Goal: Transaction & Acquisition: Purchase product/service

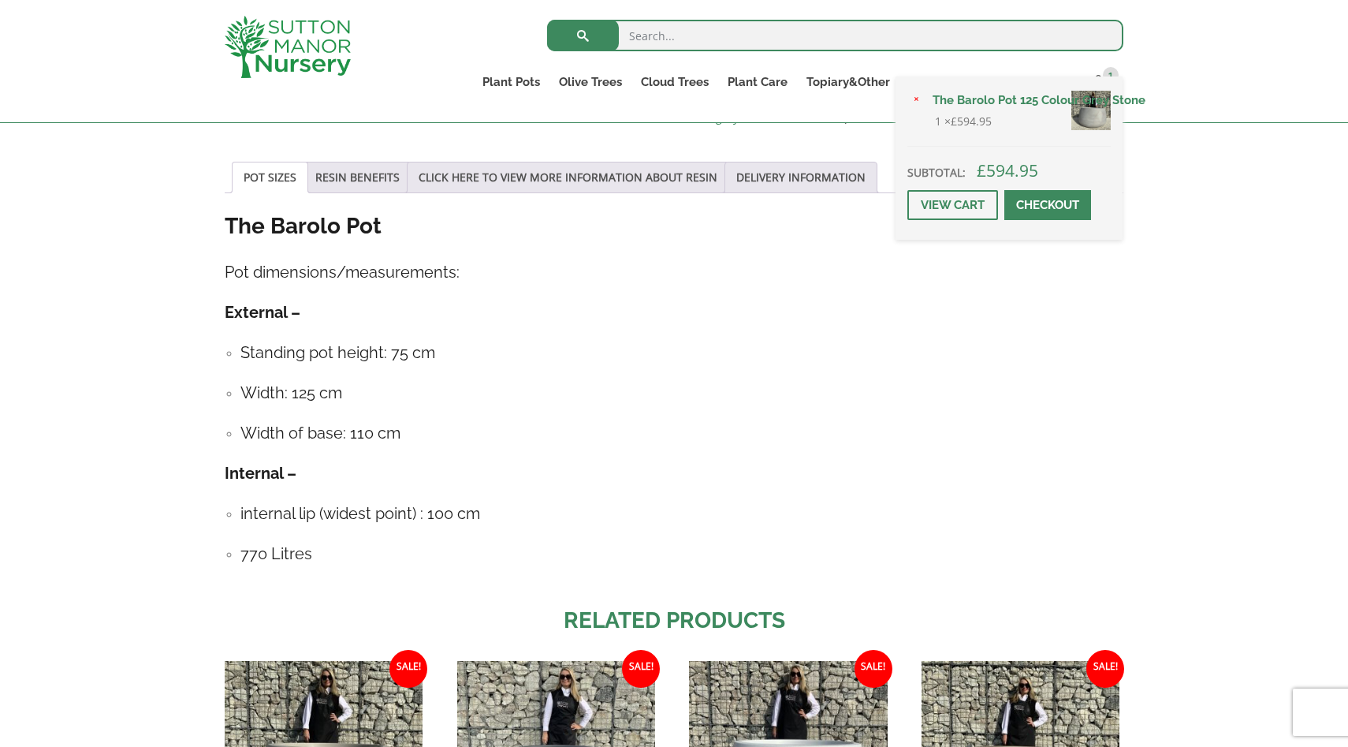
click at [1048, 205] on span at bounding box center [1048, 205] width 0 height 0
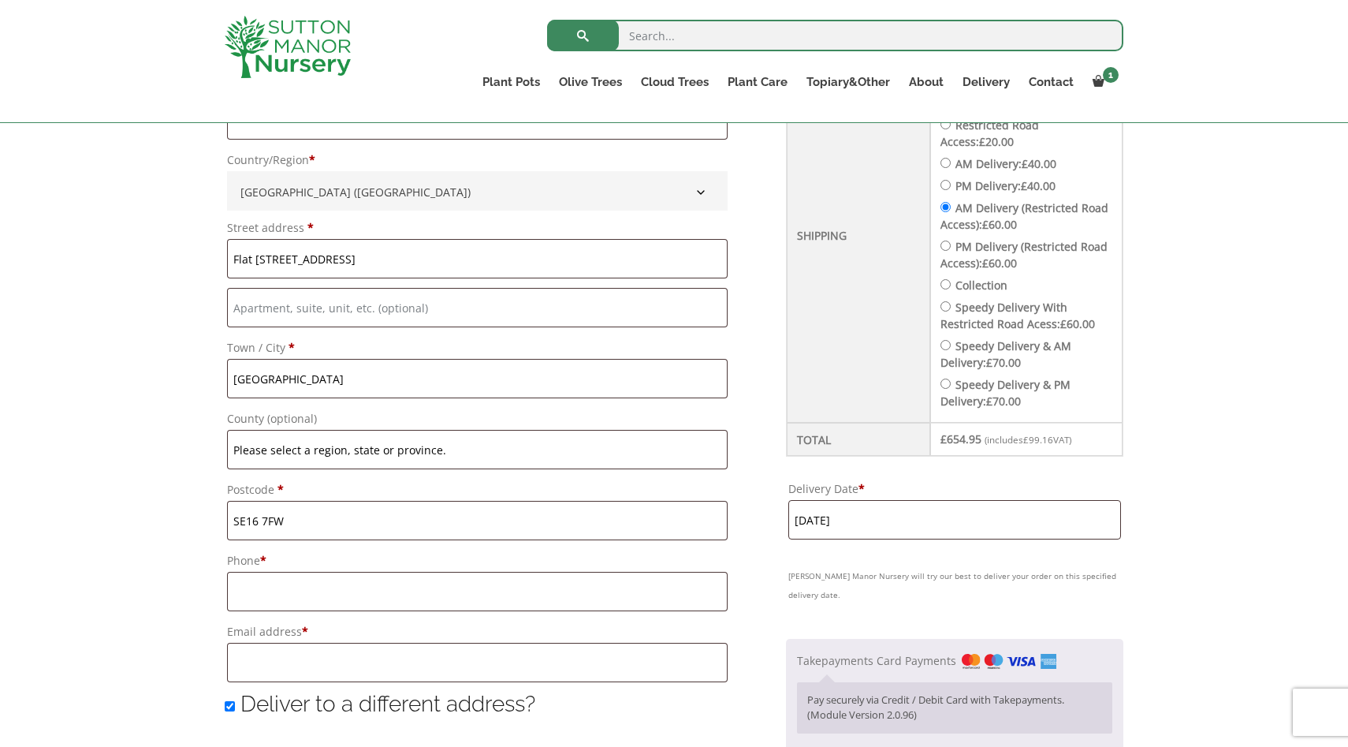
scroll to position [634, 0]
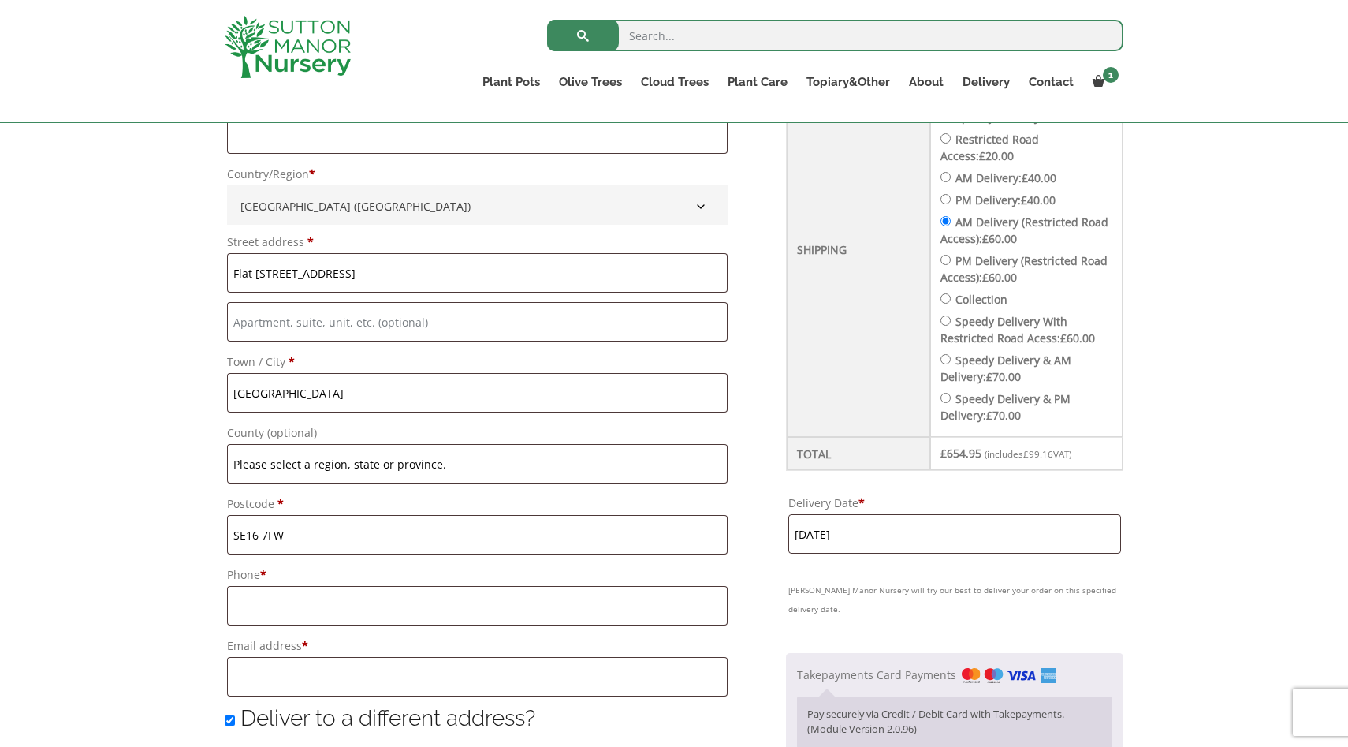
click at [866, 526] on input "11 September, 2025" at bounding box center [954, 533] width 333 height 39
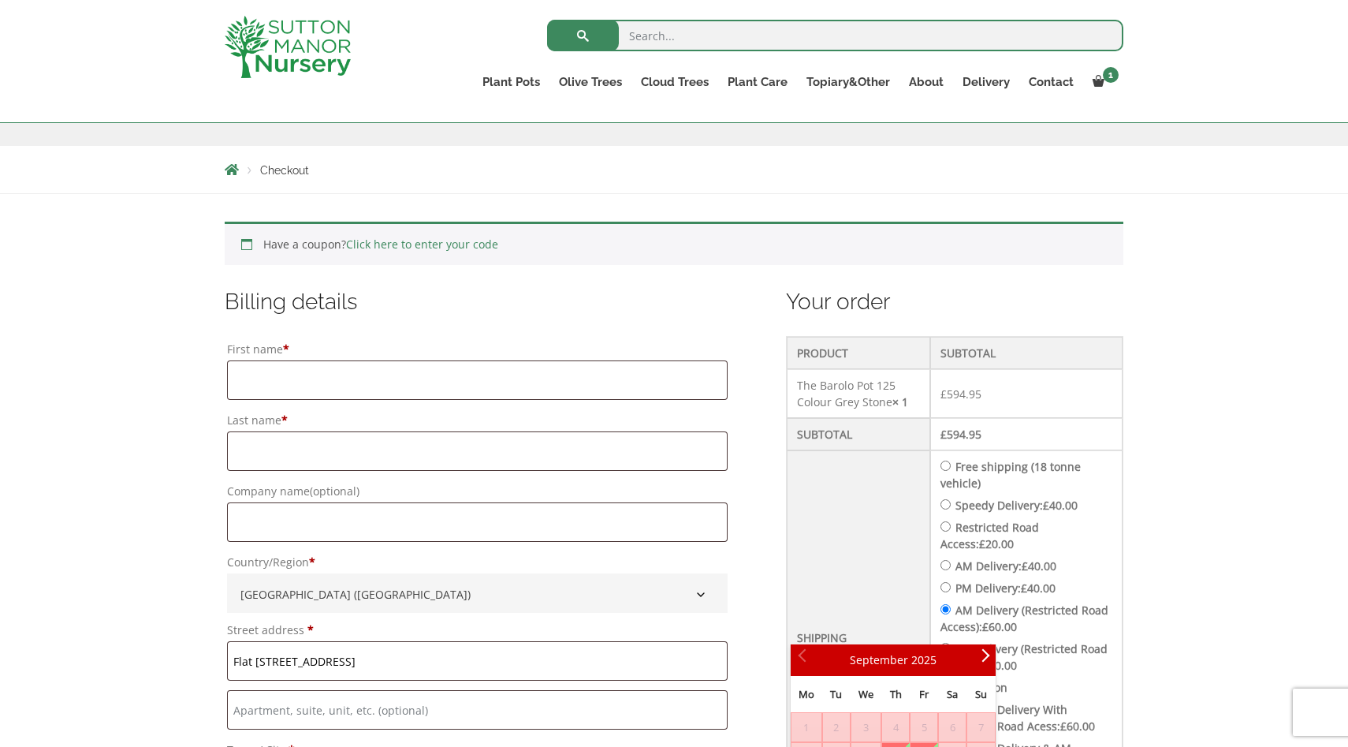
scroll to position [0, 0]
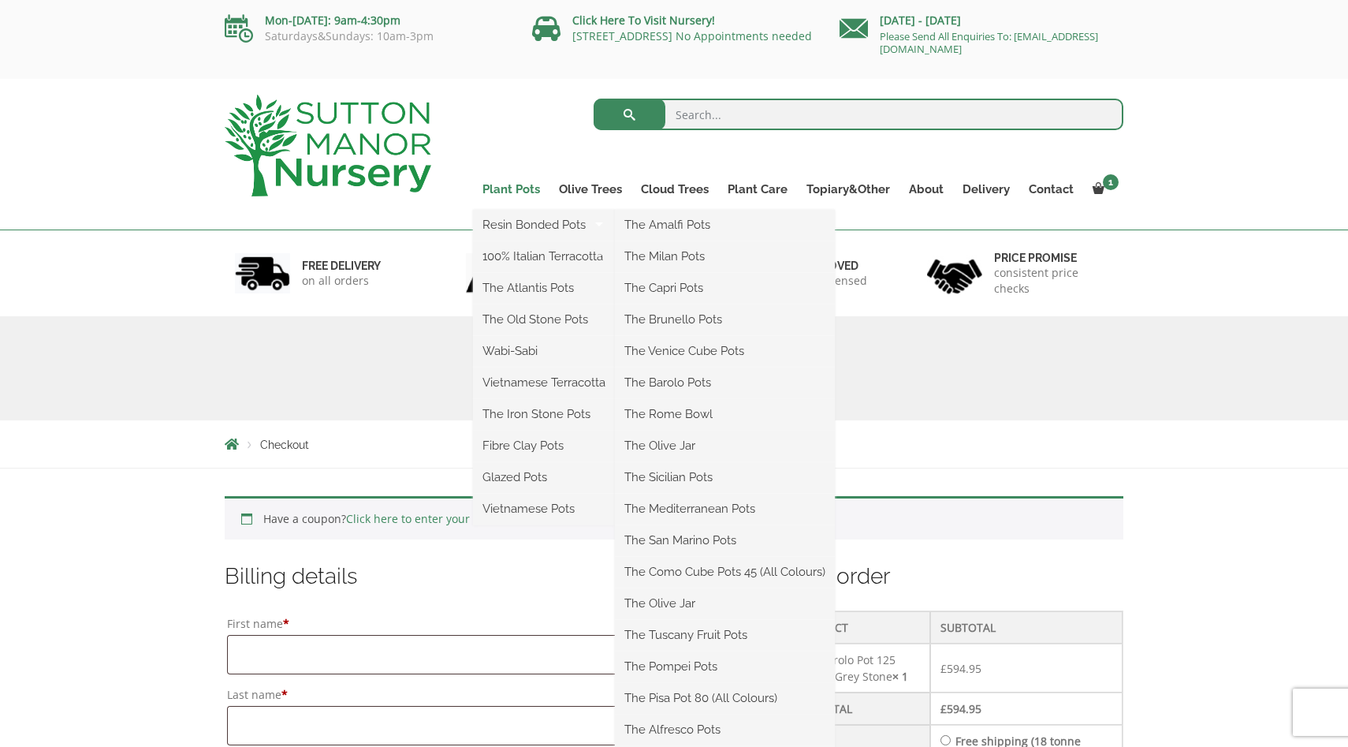
click at [526, 192] on link "Plant Pots" at bounding box center [511, 189] width 76 height 22
click at [524, 225] on link "Resin Bonded Pots" at bounding box center [544, 225] width 142 height 24
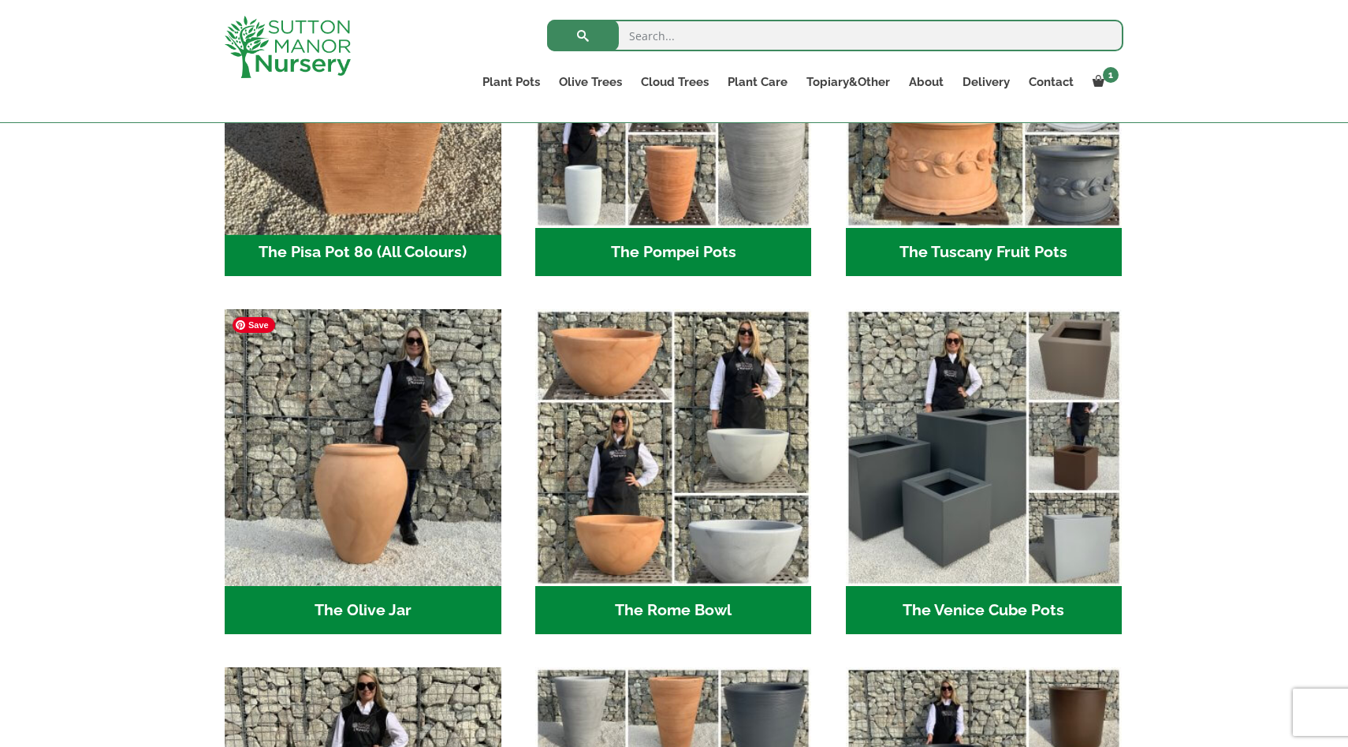
scroll to position [1322, 0]
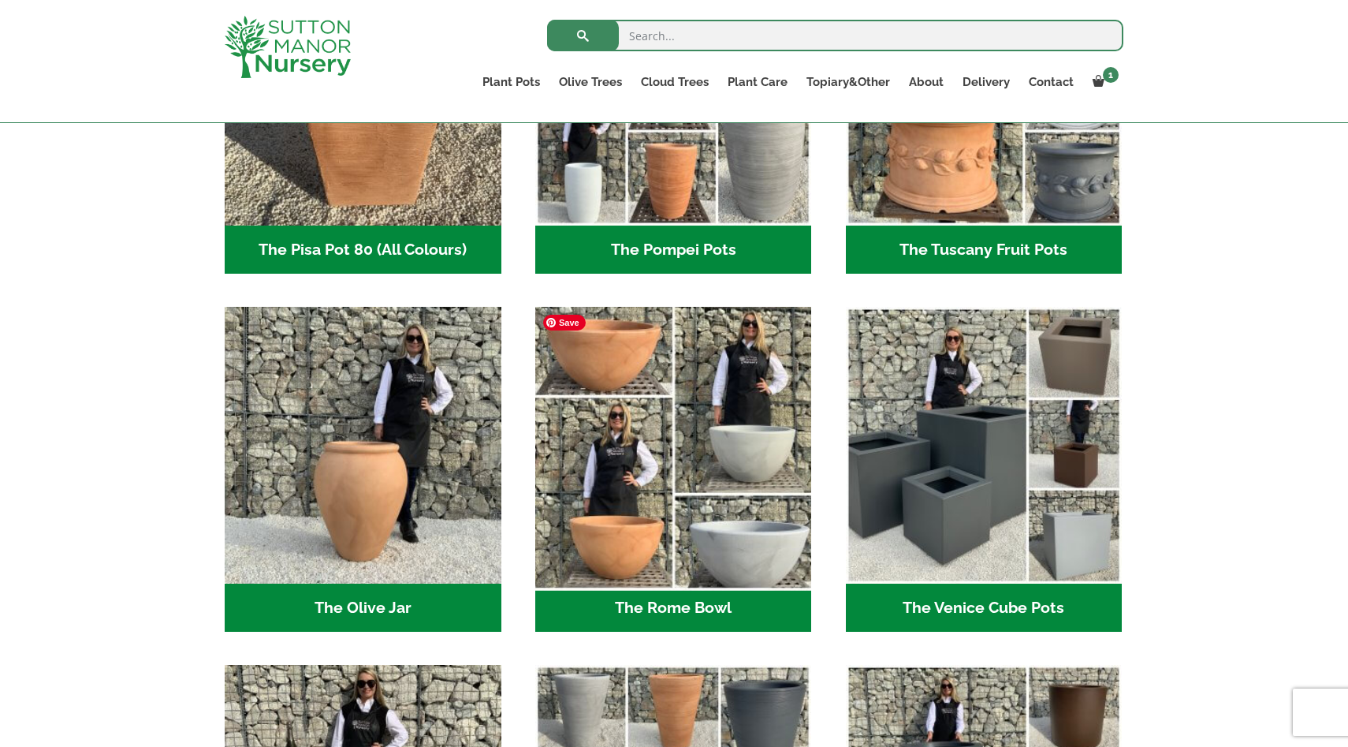
click at [691, 519] on img "Visit product category The Rome Bowl" at bounding box center [673, 445] width 290 height 290
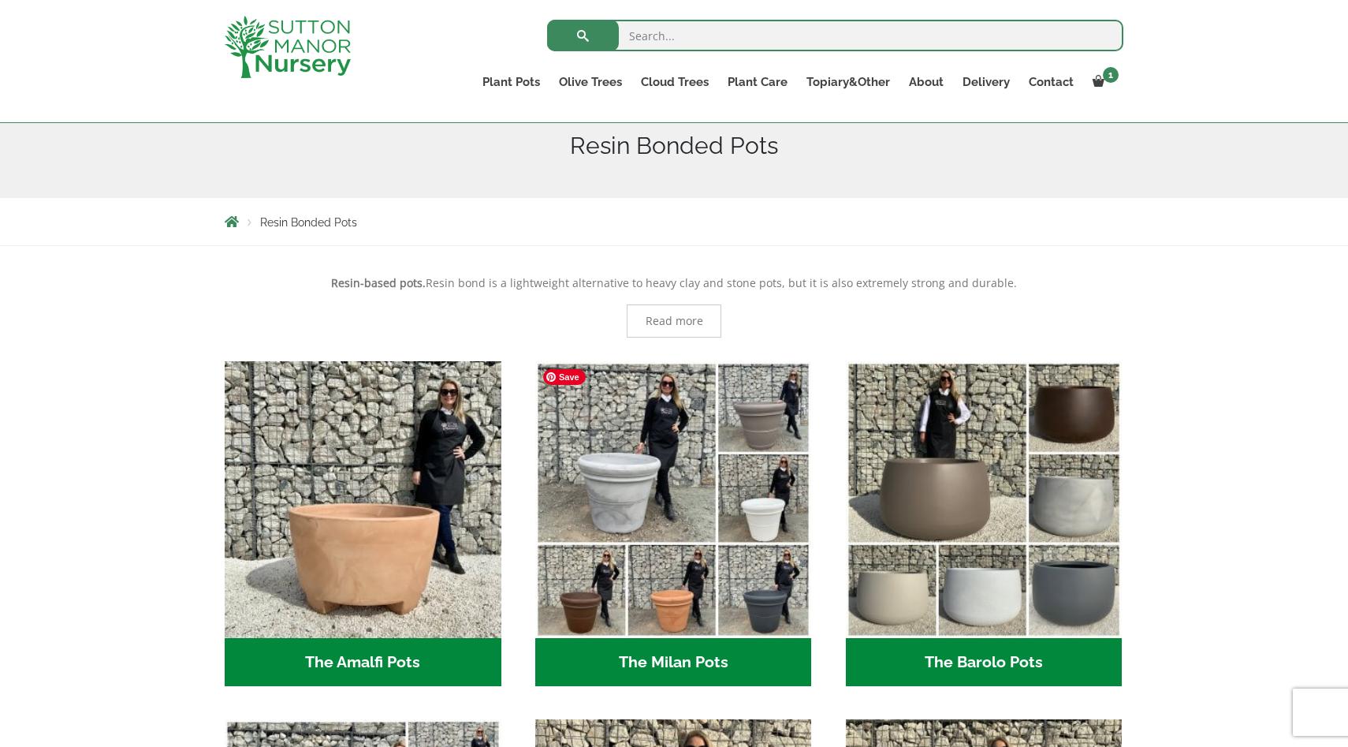
scroll to position [197, 0]
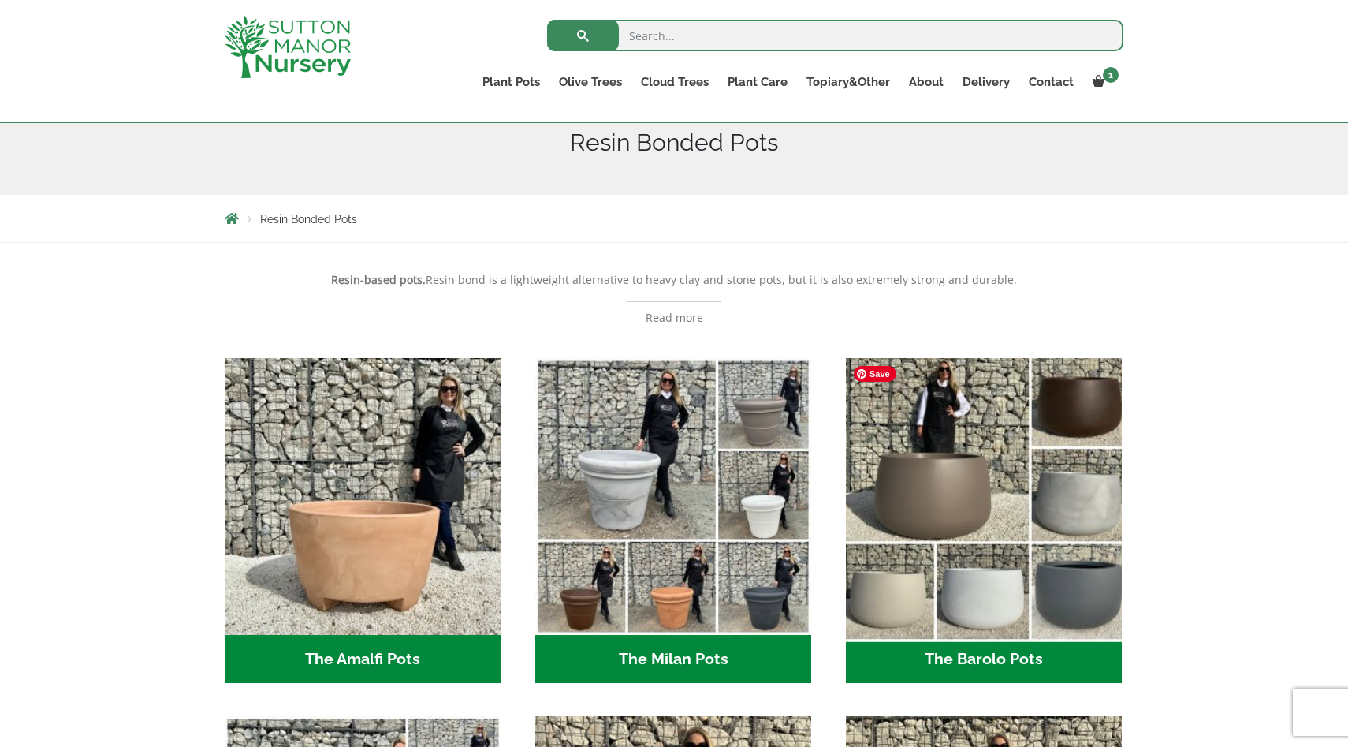
click at [1038, 602] on img "Visit product category The Barolo Pots" at bounding box center [984, 496] width 290 height 290
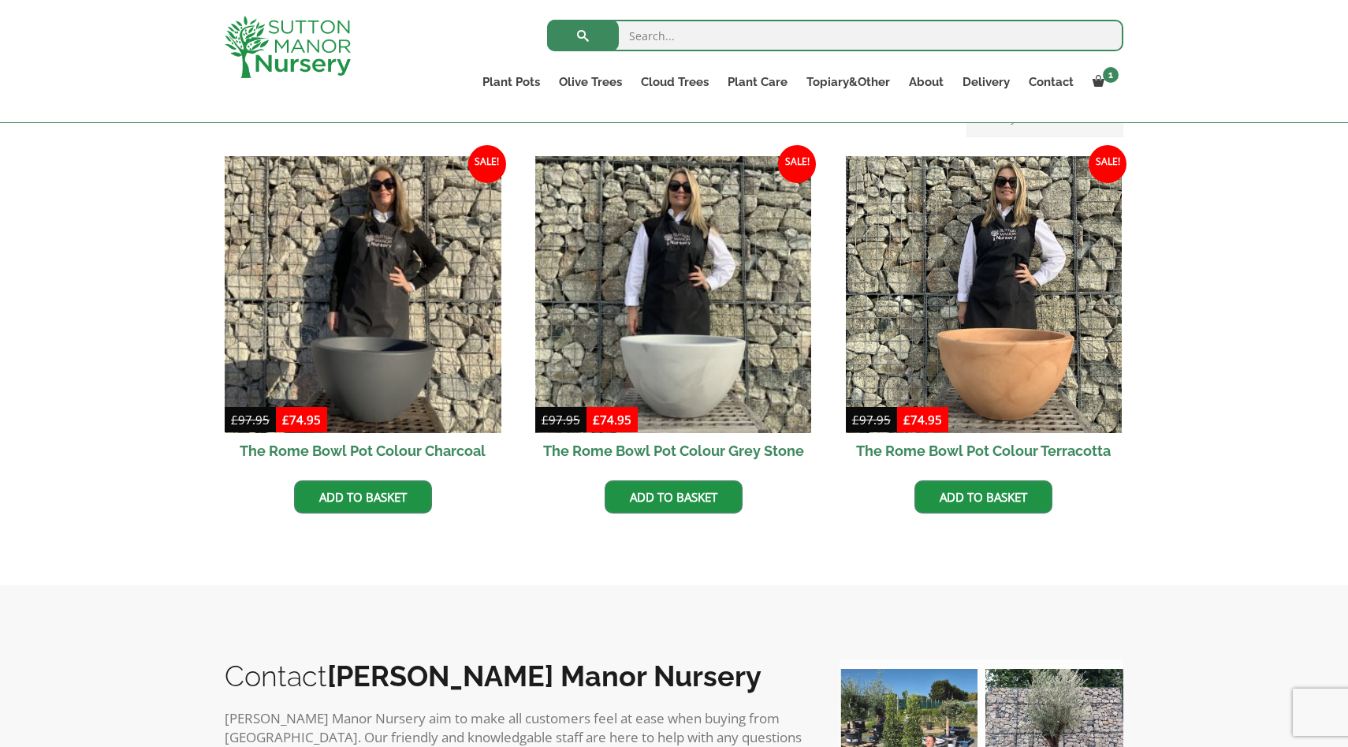
scroll to position [435, 0]
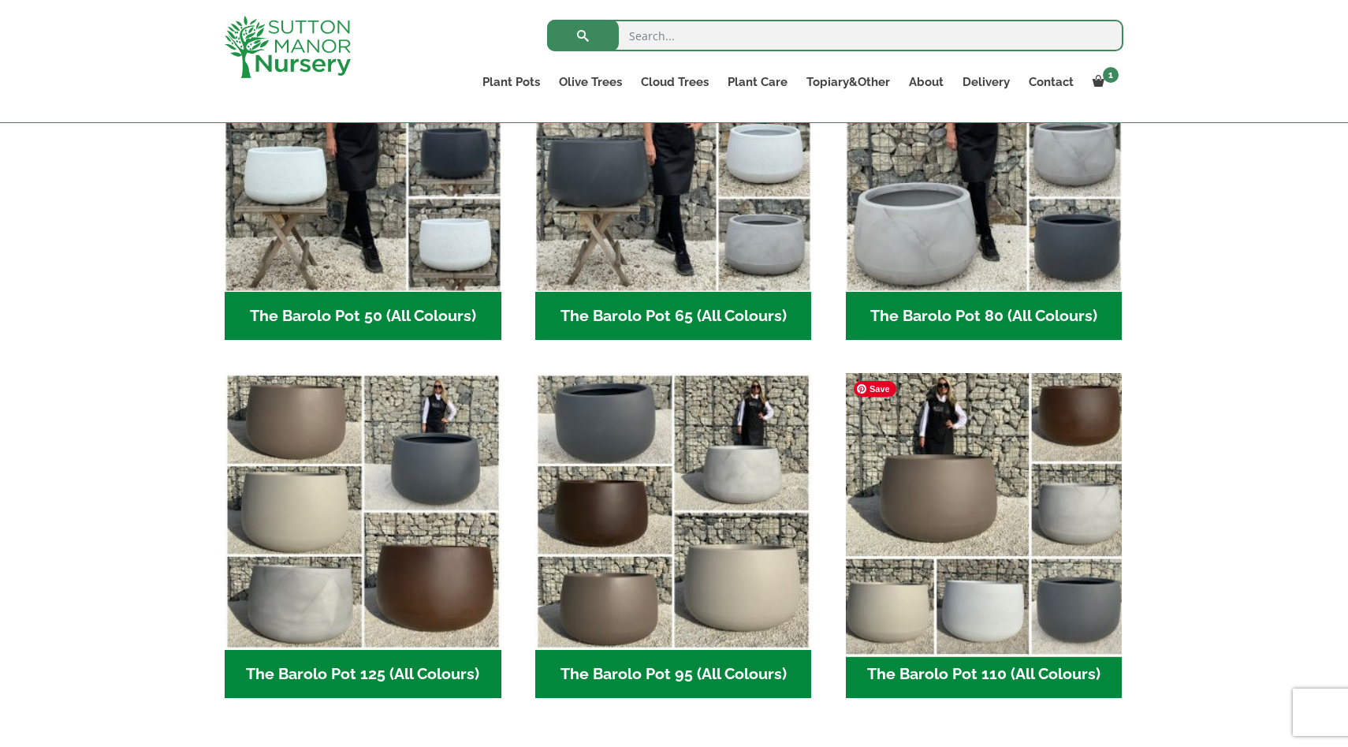
scroll to position [518, 0]
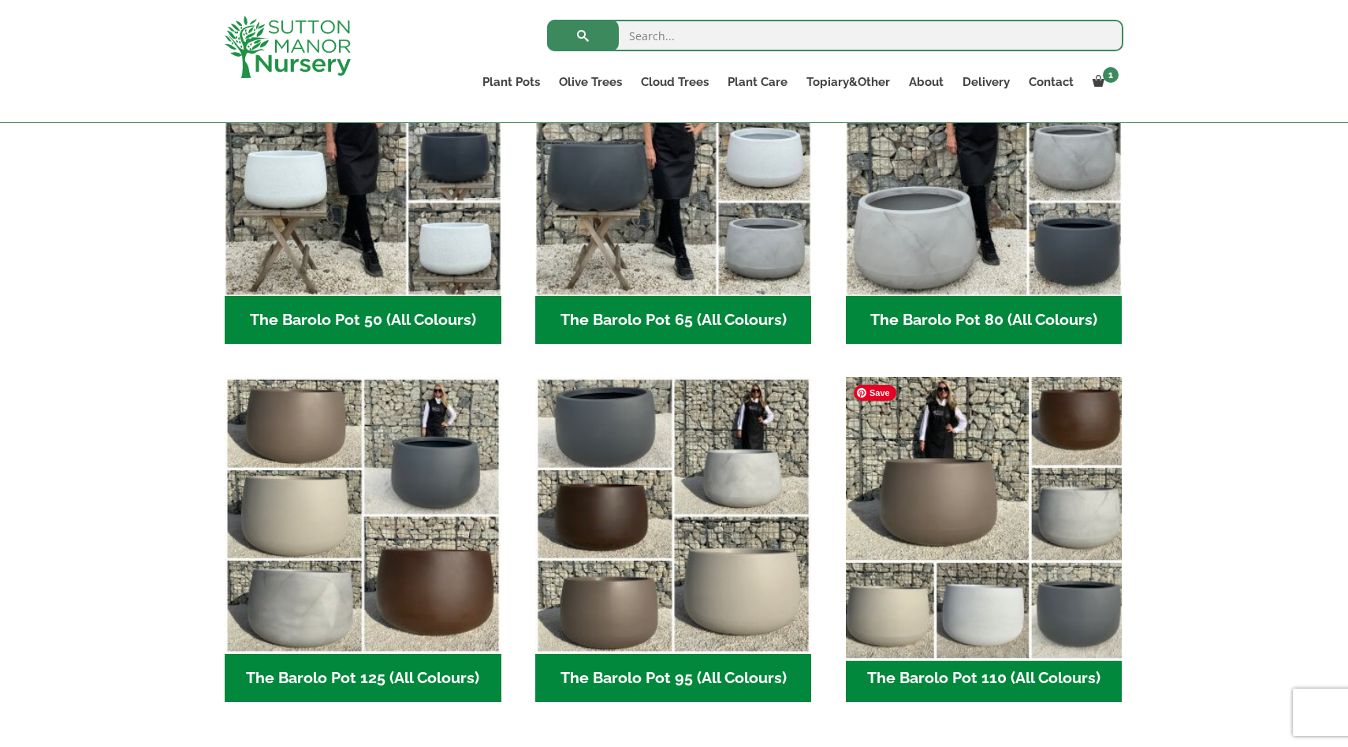
click at [933, 525] on img "Visit product category The Barolo Pot 110 (All Colours)" at bounding box center [984, 516] width 290 height 290
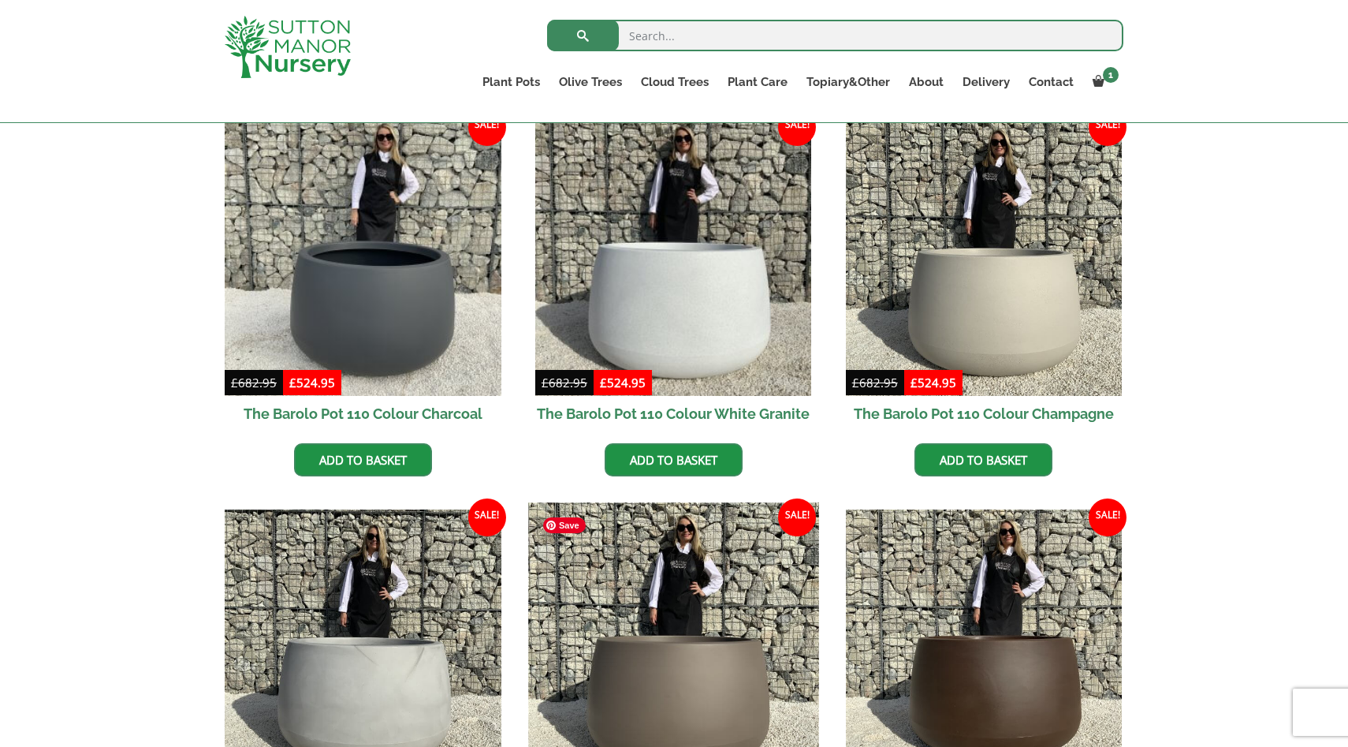
scroll to position [691, 0]
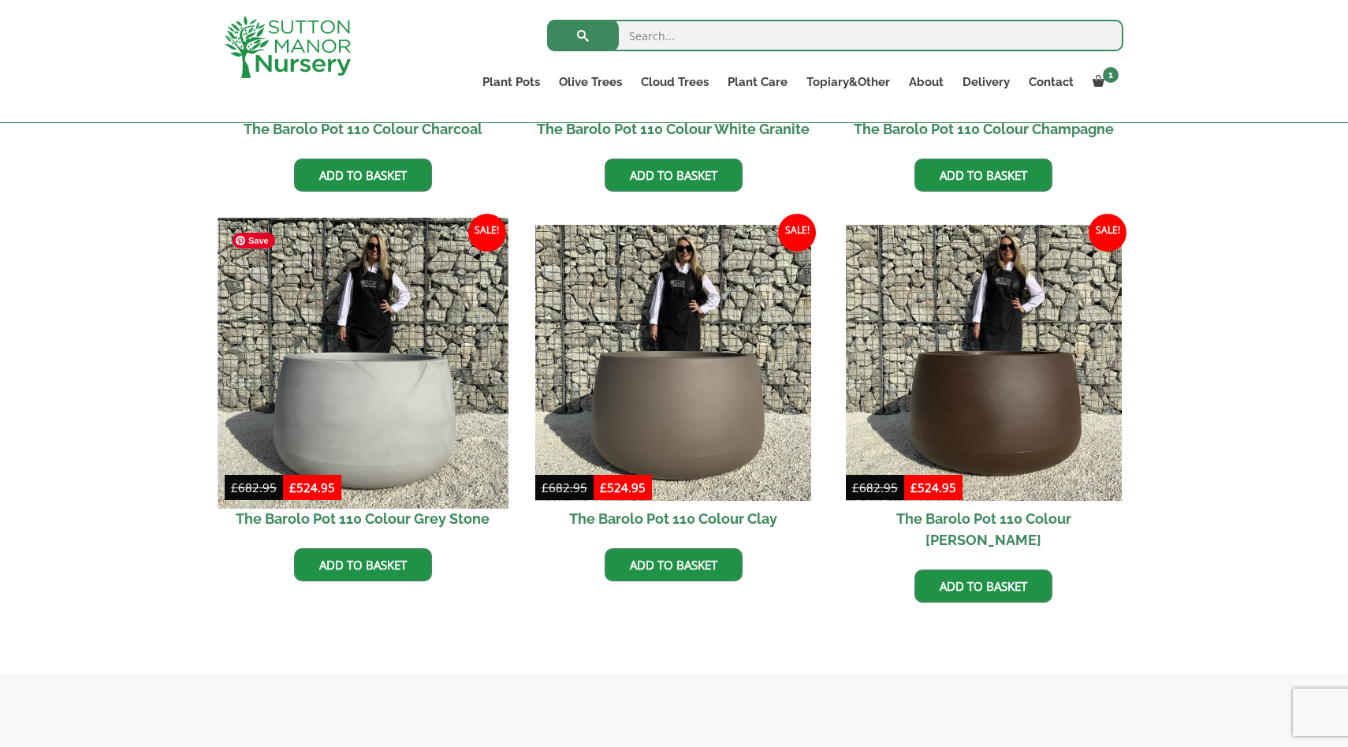
click at [422, 393] on img at bounding box center [363, 363] width 290 height 290
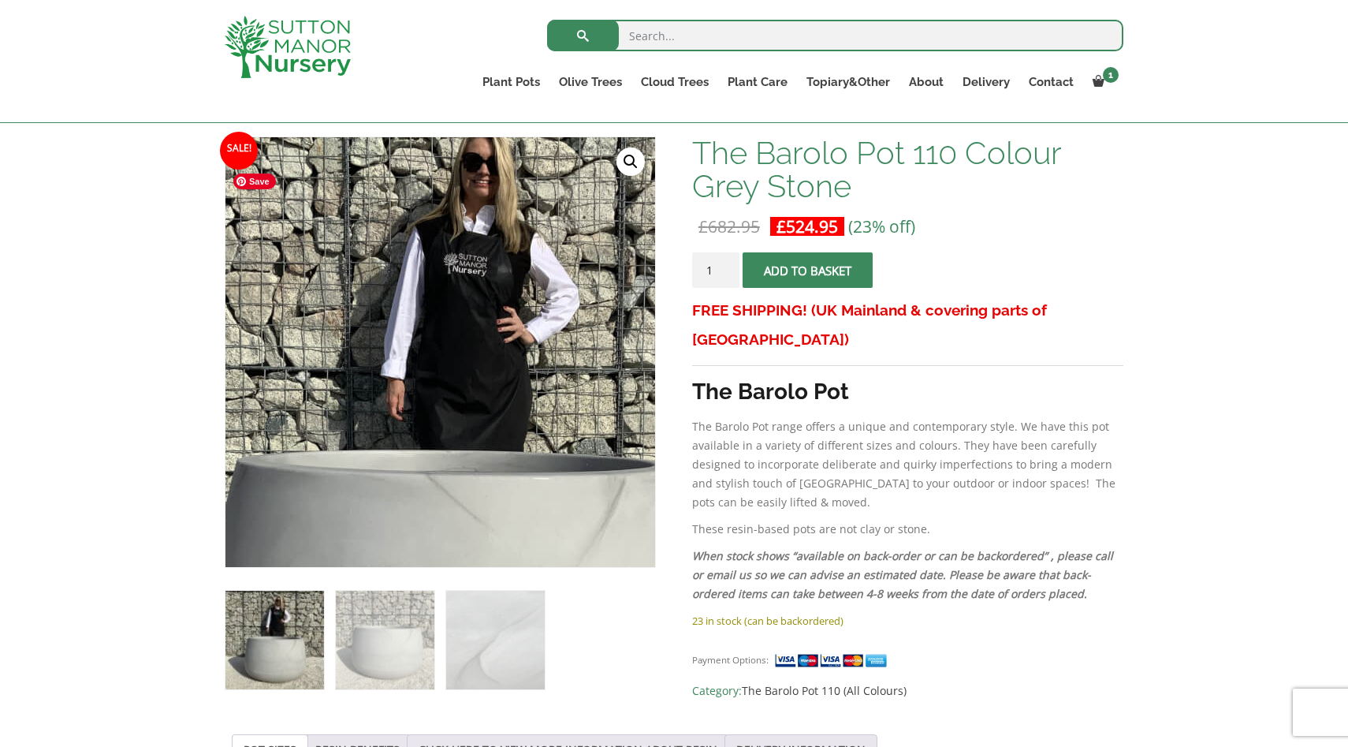
scroll to position [230, 0]
